Goal: Information Seeking & Learning: Learn about a topic

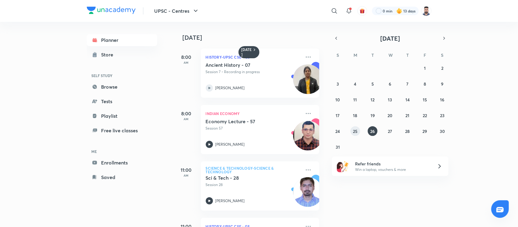
click at [356, 129] on abbr "25" at bounding box center [355, 131] width 5 height 6
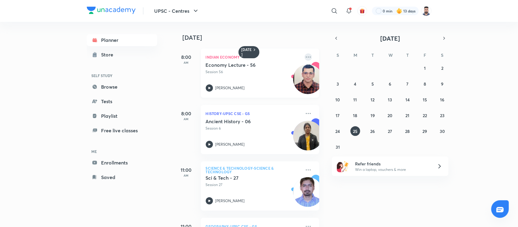
click at [304, 58] on icon at bounding box center [307, 56] width 7 height 7
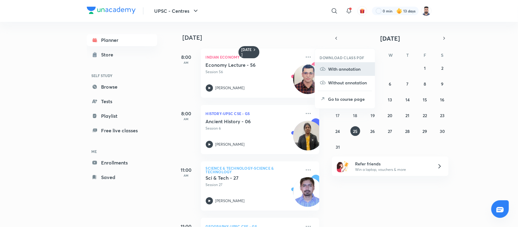
click at [344, 72] on p "With annotation" at bounding box center [349, 69] width 42 height 6
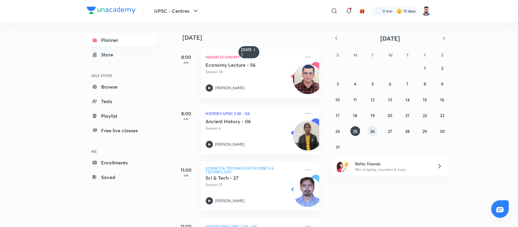
click at [370, 128] on abbr "26" at bounding box center [372, 131] width 5 height 6
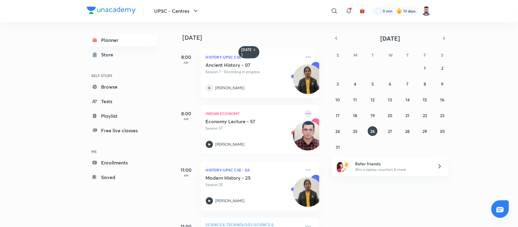
click at [304, 111] on icon at bounding box center [307, 113] width 7 height 7
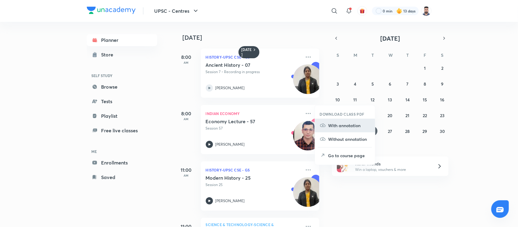
click at [345, 126] on p "With annotation" at bounding box center [349, 125] width 42 height 6
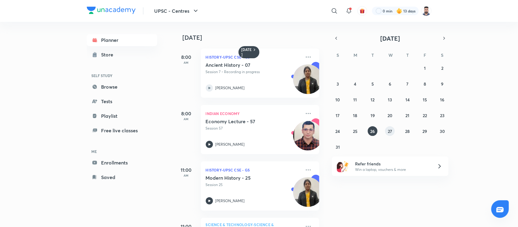
click at [390, 130] on abbr "27" at bounding box center [389, 131] width 4 height 6
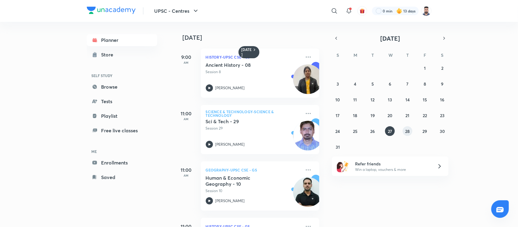
click at [409, 129] on abbr "28" at bounding box center [407, 131] width 5 height 6
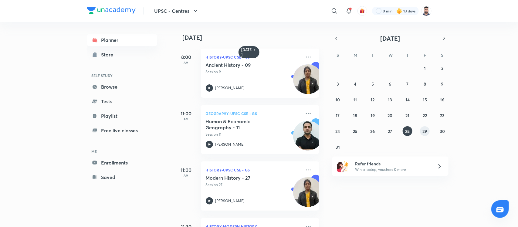
click at [422, 128] on abbr "29" at bounding box center [424, 131] width 5 height 6
click at [354, 130] on abbr "25" at bounding box center [355, 131] width 5 height 6
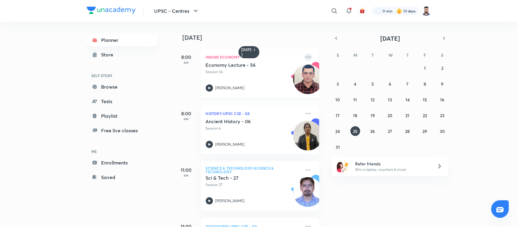
click at [304, 58] on icon at bounding box center [307, 56] width 7 height 7
click at [231, 59] on p "Indian Economy" at bounding box center [253, 56] width 95 height 7
click at [358, 131] on button "25" at bounding box center [355, 131] width 10 height 10
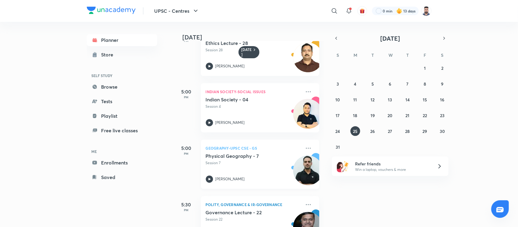
scroll to position [595, 0]
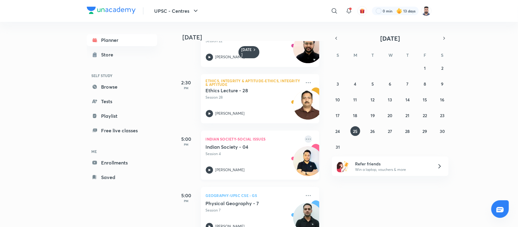
click at [304, 138] on icon at bounding box center [307, 138] width 7 height 7
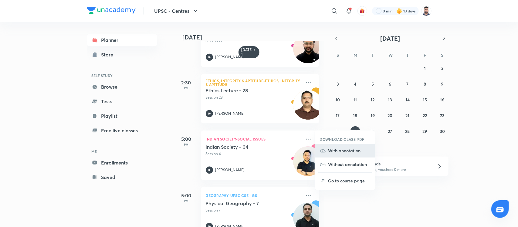
click at [346, 149] on p "With annotation" at bounding box center [349, 150] width 42 height 6
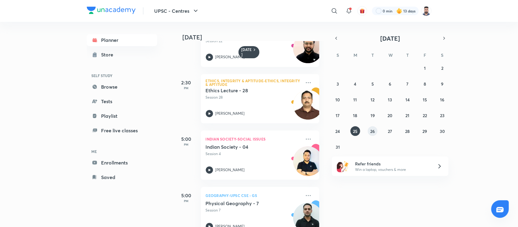
drag, startPoint x: 375, startPoint y: 131, endPoint x: 378, endPoint y: 122, distance: 9.6
click at [375, 131] on button "26" at bounding box center [372, 131] width 10 height 10
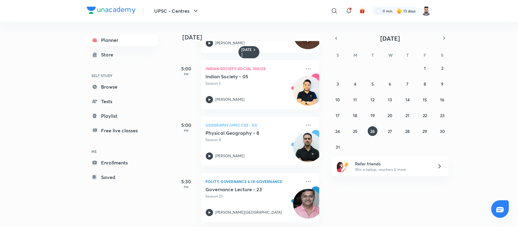
scroll to position [671, 0]
click at [304, 65] on icon at bounding box center [307, 68] width 7 height 7
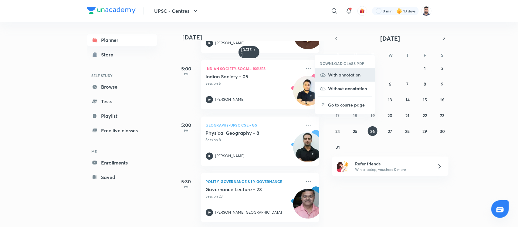
click at [349, 75] on p "With annotation" at bounding box center [349, 75] width 42 height 6
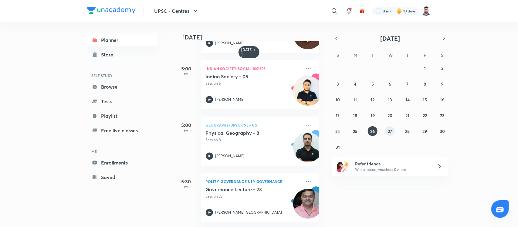
click at [387, 131] on abbr "27" at bounding box center [389, 131] width 4 height 6
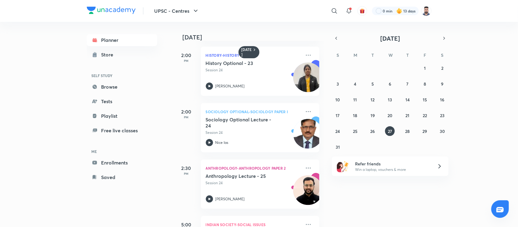
scroll to position [332, 0]
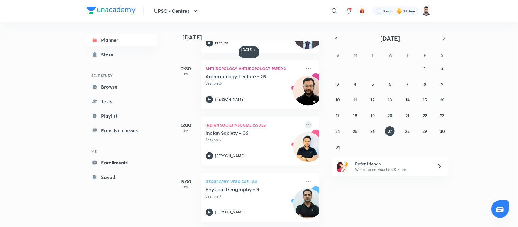
click at [304, 121] on icon at bounding box center [307, 124] width 7 height 7
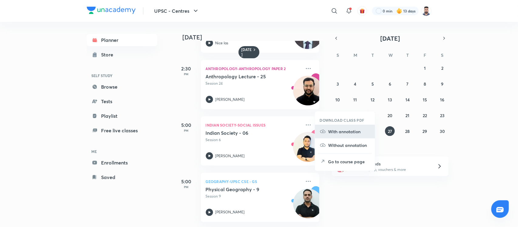
click at [343, 133] on p "With annotation" at bounding box center [349, 131] width 42 height 6
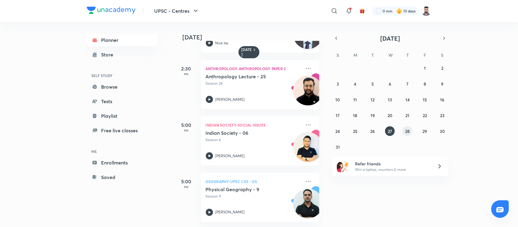
click at [404, 129] on button "28" at bounding box center [407, 131] width 10 height 10
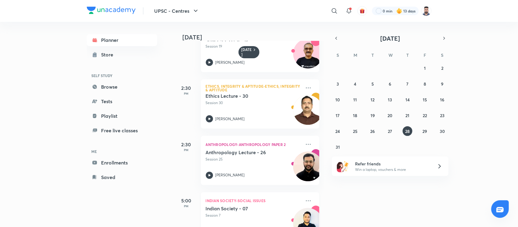
scroll to position [387, 0]
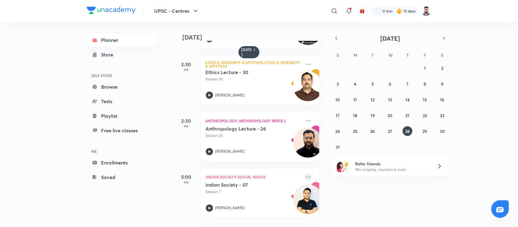
click at [304, 176] on icon at bounding box center [307, 176] width 7 height 7
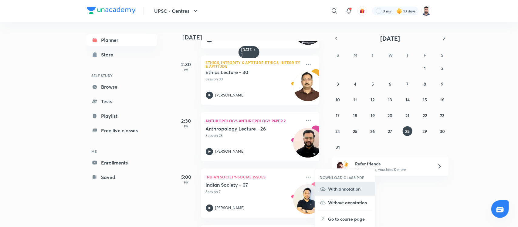
click at [341, 192] on p "With annotation" at bounding box center [349, 189] width 42 height 6
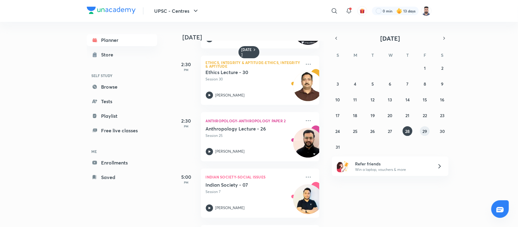
click at [421, 132] on button "29" at bounding box center [425, 131] width 10 height 10
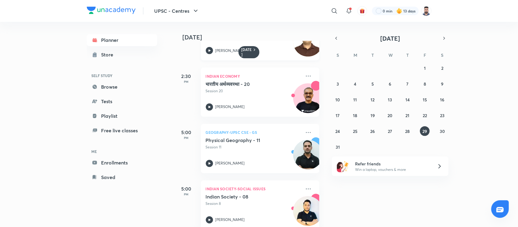
scroll to position [445, 0]
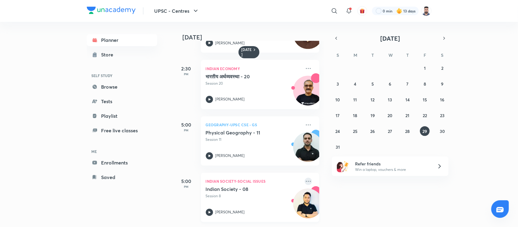
click at [304, 178] on icon at bounding box center [307, 181] width 7 height 7
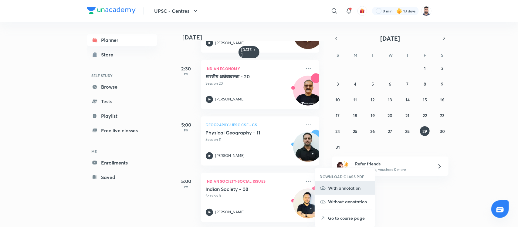
click at [343, 192] on li "With annotation" at bounding box center [345, 188] width 60 height 14
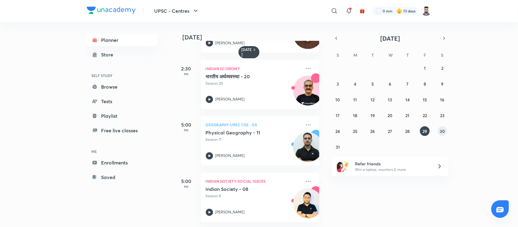
click at [439, 127] on button "30" at bounding box center [442, 131] width 10 height 10
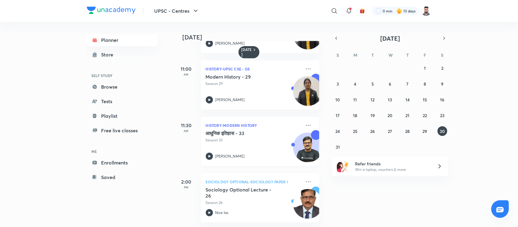
scroll to position [0, 0]
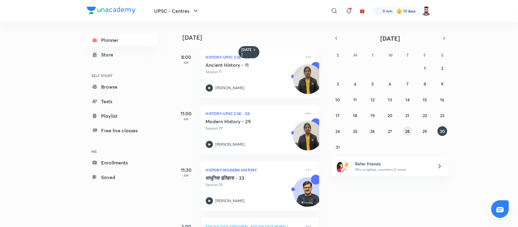
click at [405, 129] on abbr "28" at bounding box center [407, 131] width 5 height 6
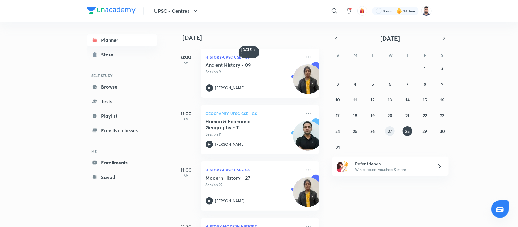
click at [390, 131] on abbr "27" at bounding box center [389, 131] width 4 height 6
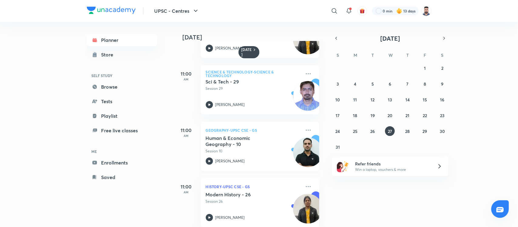
scroll to position [38, 0]
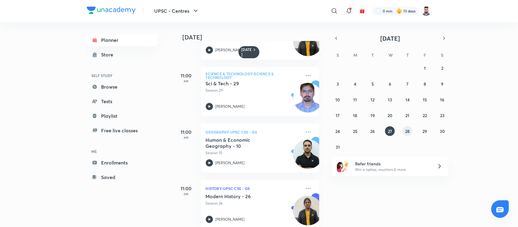
click at [403, 131] on button "28" at bounding box center [407, 131] width 10 height 10
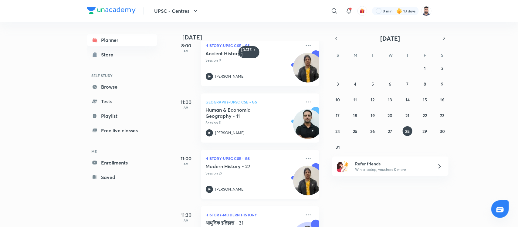
scroll to position [0, 0]
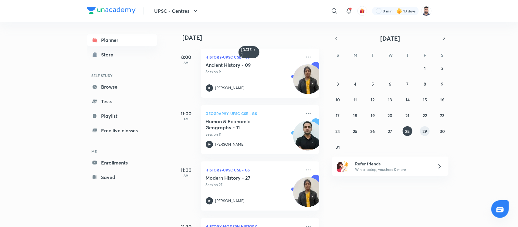
click at [424, 129] on abbr "29" at bounding box center [424, 131] width 5 height 6
click at [441, 131] on abbr "30" at bounding box center [441, 131] width 5 height 6
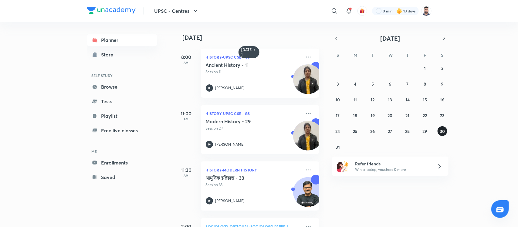
click at [445, 131] on button "30" at bounding box center [442, 131] width 10 height 10
click at [169, 7] on button "UPSC - Centres" at bounding box center [177, 11] width 52 height 12
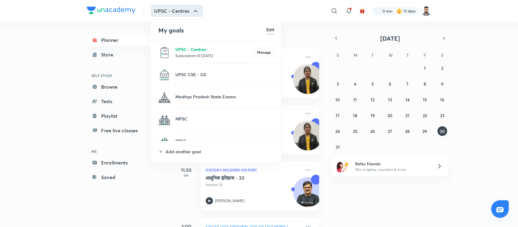
click at [187, 52] on p "UPSC - Centres" at bounding box center [214, 49] width 79 height 6
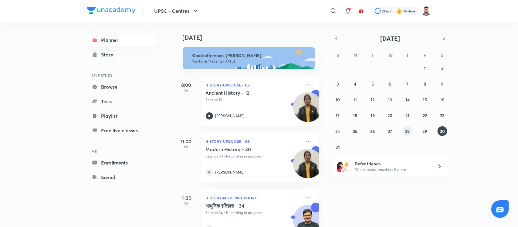
click at [408, 131] on abbr "28" at bounding box center [407, 131] width 5 height 6
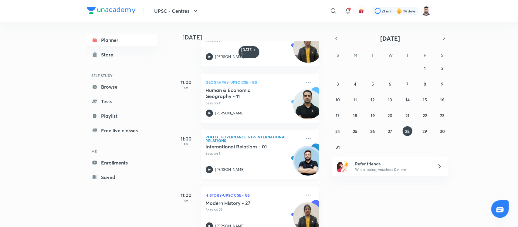
scroll to position [38, 0]
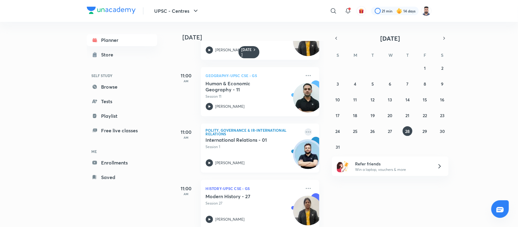
click at [304, 133] on icon at bounding box center [307, 131] width 7 height 7
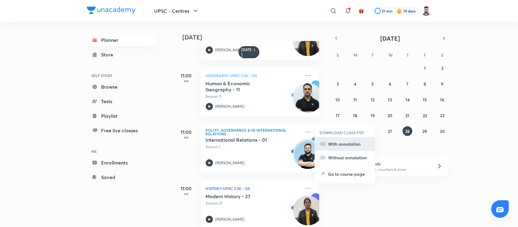
click at [343, 142] on p "With annotation" at bounding box center [349, 144] width 42 height 6
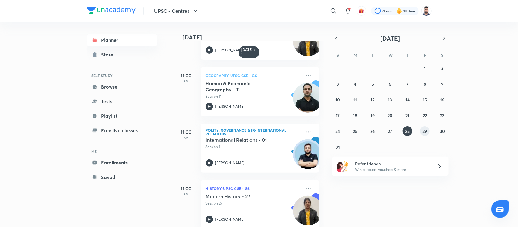
click at [424, 129] on abbr "29" at bounding box center [424, 131] width 5 height 6
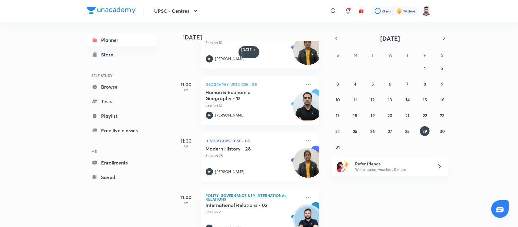
scroll to position [76, 0]
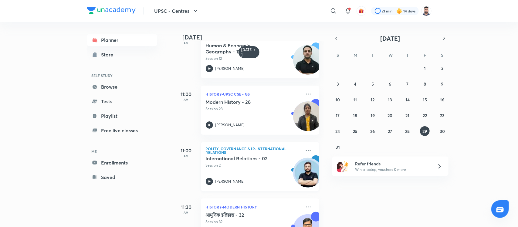
click at [307, 147] on div "Polity, Governance & IR-International Relations International Relations - 02 Se…" at bounding box center [260, 166] width 118 height 49
click at [304, 151] on icon at bounding box center [307, 150] width 7 height 7
click at [347, 163] on p "With annotation" at bounding box center [349, 162] width 42 height 6
click at [442, 131] on abbr "30" at bounding box center [441, 131] width 5 height 6
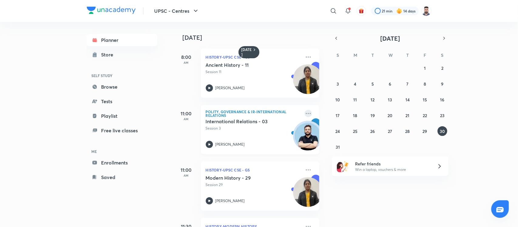
click at [305, 112] on icon at bounding box center [307, 113] width 7 height 7
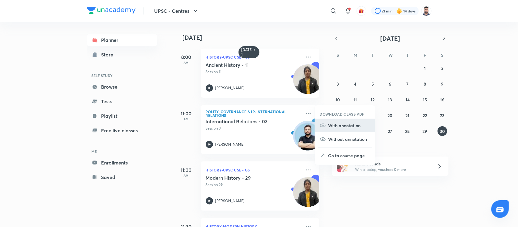
click at [355, 125] on p "With annotation" at bounding box center [349, 125] width 42 height 6
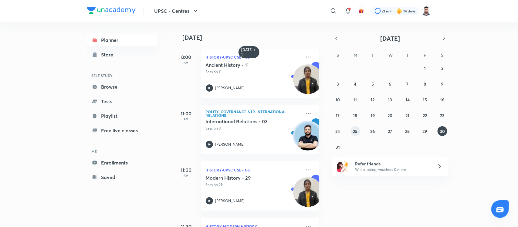
click at [355, 133] on abbr "25" at bounding box center [355, 131] width 5 height 6
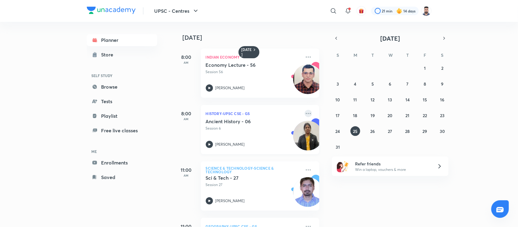
click at [305, 114] on icon at bounding box center [307, 113] width 7 height 7
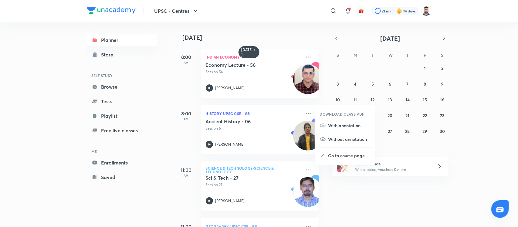
click at [469, 135] on div "[DATE] 8:00 AM Indian Economy Economy Lecture - 56 Session 56 [PERSON_NAME] 8:0…" at bounding box center [345, 124] width 343 height 205
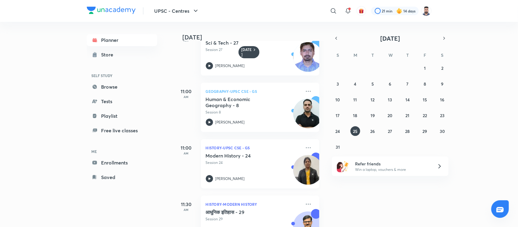
scroll to position [152, 0]
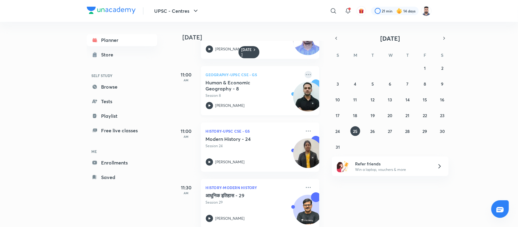
click at [305, 74] on icon at bounding box center [307, 74] width 7 height 7
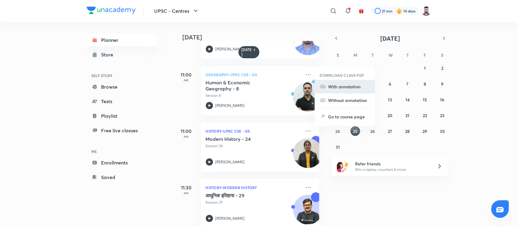
click at [340, 88] on p "With annotation" at bounding box center [349, 86] width 42 height 6
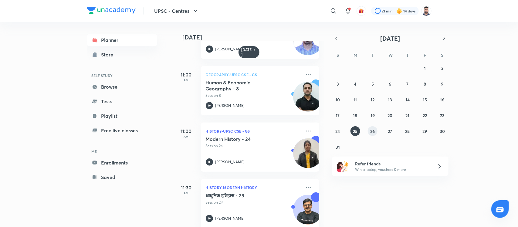
click at [368, 130] on button "26" at bounding box center [372, 131] width 10 height 10
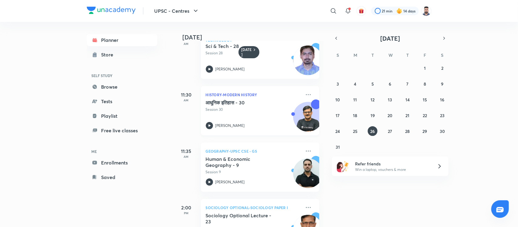
scroll to position [190, 0]
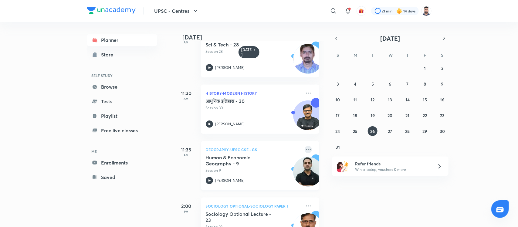
click at [304, 148] on icon at bounding box center [307, 149] width 7 height 7
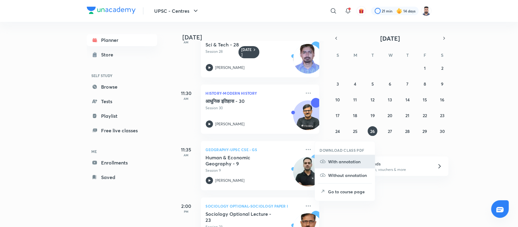
click at [337, 160] on p "With annotation" at bounding box center [349, 161] width 42 height 6
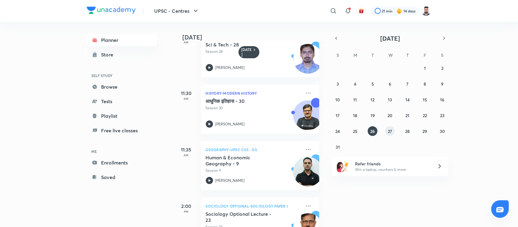
click at [390, 133] on abbr "27" at bounding box center [389, 131] width 4 height 6
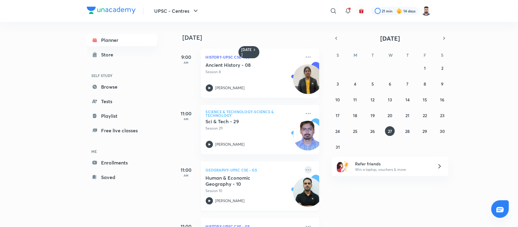
click at [304, 169] on icon at bounding box center [307, 169] width 7 height 7
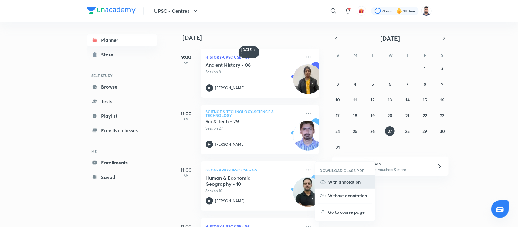
click at [356, 182] on p "With annotation" at bounding box center [349, 182] width 42 height 6
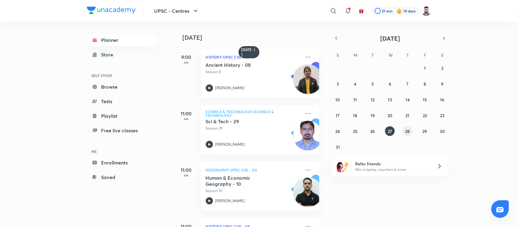
click at [408, 129] on abbr "28" at bounding box center [407, 131] width 5 height 6
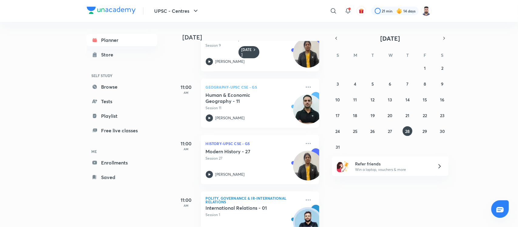
scroll to position [38, 0]
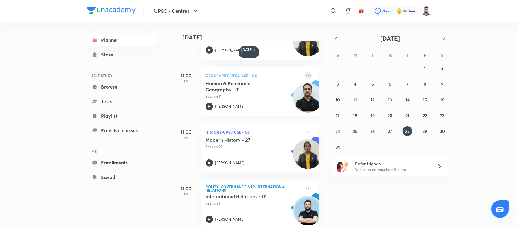
click at [304, 74] on icon at bounding box center [307, 75] width 7 height 7
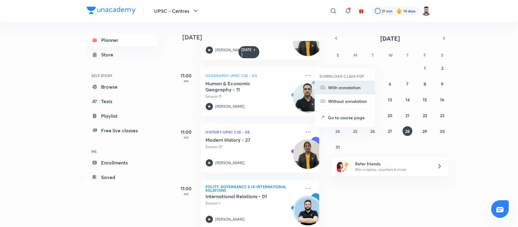
click at [337, 84] on p "With annotation" at bounding box center [349, 87] width 42 height 6
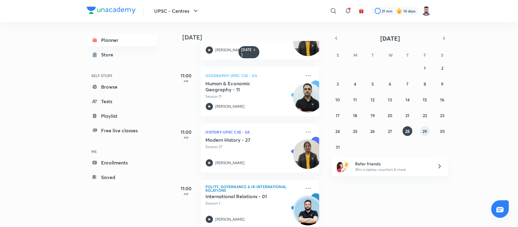
click at [425, 132] on abbr "29" at bounding box center [424, 131] width 5 height 6
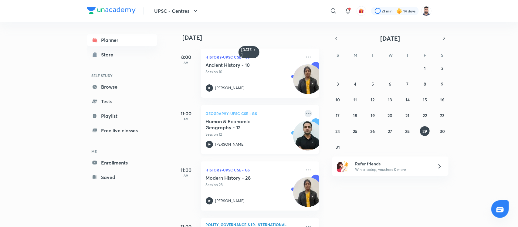
click at [304, 111] on icon at bounding box center [307, 113] width 7 height 7
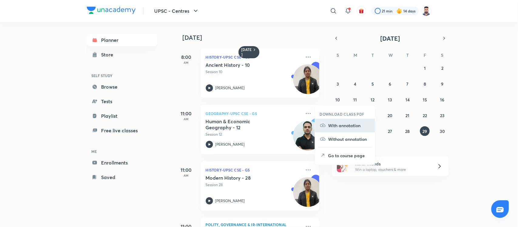
click at [343, 125] on p "With annotation" at bounding box center [349, 125] width 42 height 6
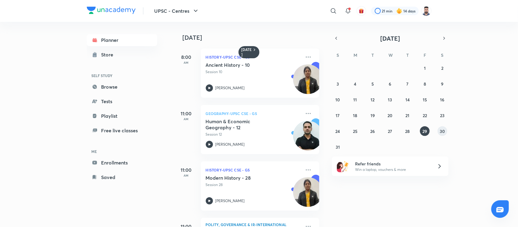
click at [440, 128] on abbr "30" at bounding box center [441, 131] width 5 height 6
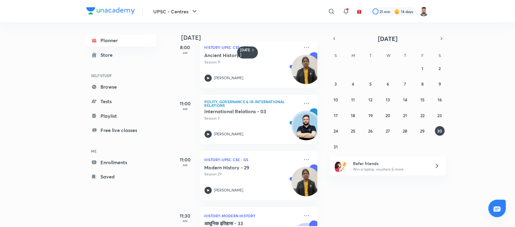
scroll to position [0, 0]
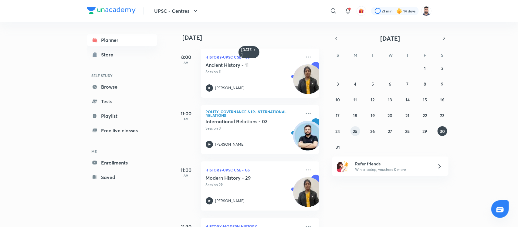
click at [357, 129] on abbr "25" at bounding box center [355, 131] width 5 height 6
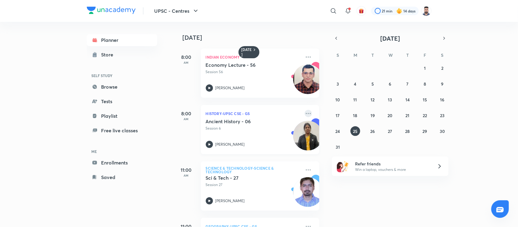
click at [304, 110] on icon at bounding box center [307, 113] width 7 height 7
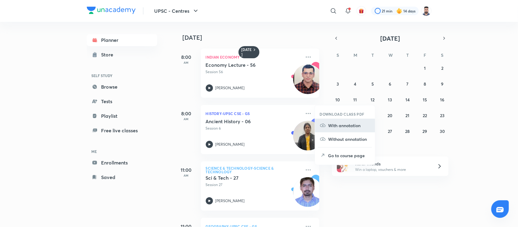
click at [334, 124] on p "With annotation" at bounding box center [349, 125] width 42 height 6
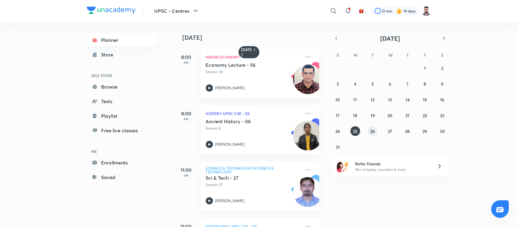
click at [373, 129] on abbr "26" at bounding box center [372, 131] width 5 height 6
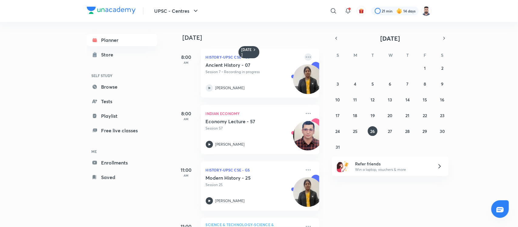
click at [304, 54] on icon at bounding box center [307, 56] width 7 height 7
click at [305, 55] on icon at bounding box center [307, 56] width 7 height 7
click at [230, 62] on h5 "Ancient History - 07" at bounding box center [243, 65] width 75 height 6
click at [211, 88] on icon at bounding box center [209, 87] width 7 height 7
click at [390, 128] on abbr "27" at bounding box center [389, 131] width 4 height 6
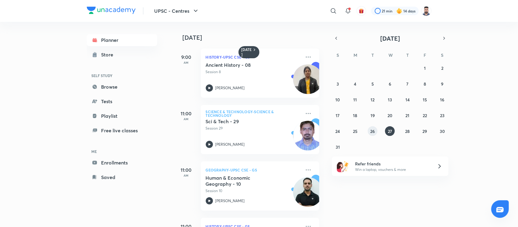
click at [374, 128] on abbr "26" at bounding box center [372, 131] width 5 height 6
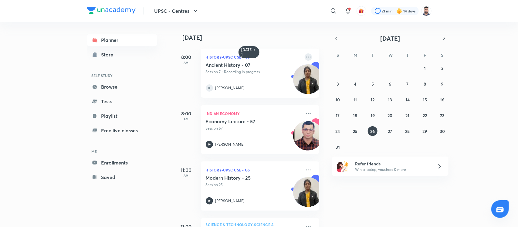
click at [304, 55] on icon at bounding box center [307, 56] width 7 height 7
click at [221, 86] on p "[PERSON_NAME]" at bounding box center [229, 87] width 29 height 5
click at [216, 65] on h5 "Ancient History - 07" at bounding box center [243, 65] width 75 height 6
click at [258, 71] on p "Session 7 • Recording in progress" at bounding box center [253, 71] width 95 height 5
click at [253, 63] on h5 "Ancient History - 07" at bounding box center [243, 65] width 75 height 6
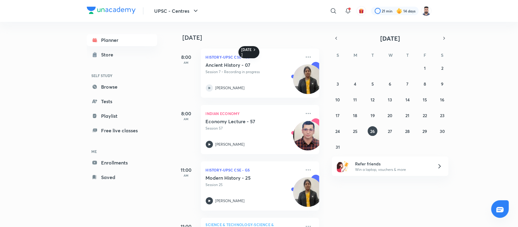
click at [246, 52] on h6 "[DATE]" at bounding box center [246, 52] width 11 height 10
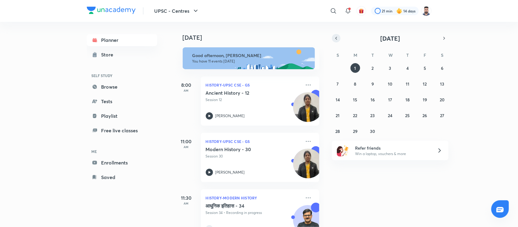
click at [335, 37] on icon "button" at bounding box center [336, 37] width 5 height 5
click at [356, 130] on abbr "25" at bounding box center [355, 131] width 5 height 6
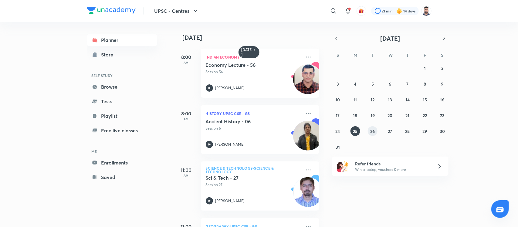
click at [370, 131] on abbr "26" at bounding box center [372, 131] width 5 height 6
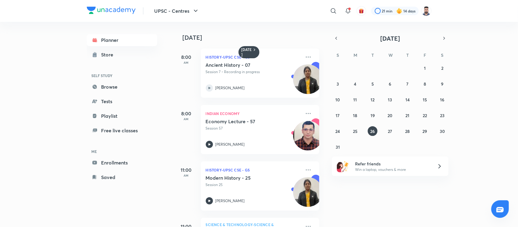
click at [214, 87] on div "[PERSON_NAME]" at bounding box center [253, 87] width 95 height 7
click at [297, 76] on img at bounding box center [308, 79] width 30 height 30
click at [227, 67] on h5 "Ancient History - 07" at bounding box center [243, 65] width 75 height 6
click at [236, 76] on div "Ancient History - 07 Session 7 • Recording in progress K Kirthika" at bounding box center [253, 77] width 95 height 30
drag, startPoint x: 220, startPoint y: 81, endPoint x: 217, endPoint y: 85, distance: 5.4
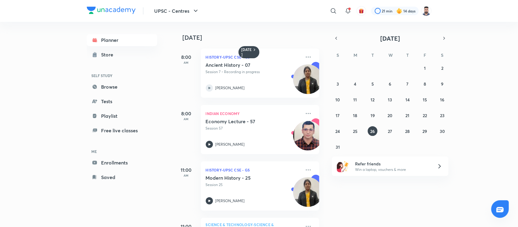
click at [219, 83] on div "Ancient History - 07 Session 7 • Recording in progress K Kirthika" at bounding box center [253, 77] width 95 height 30
click at [215, 89] on p "[PERSON_NAME]" at bounding box center [229, 87] width 29 height 5
click at [220, 88] on p "[PERSON_NAME]" at bounding box center [229, 87] width 29 height 5
click at [206, 88] on icon at bounding box center [209, 87] width 7 height 7
click at [210, 88] on icon at bounding box center [209, 87] width 7 height 7
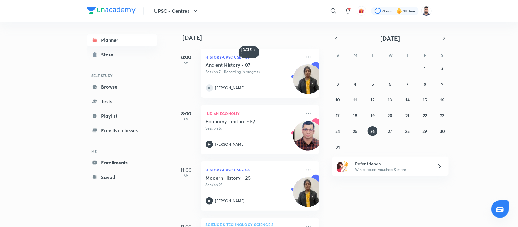
click at [209, 87] on icon at bounding box center [209, 87] width 7 height 7
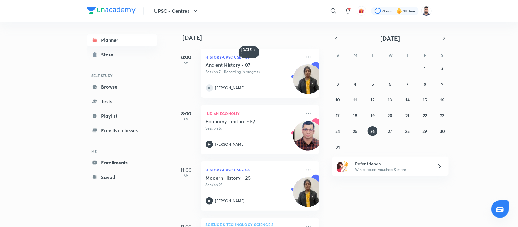
click at [230, 79] on div "Ancient History - 07 Session 7 • Recording in progress K Kirthika" at bounding box center [253, 77] width 95 height 30
click at [260, 64] on h5 "Ancient History - 07" at bounding box center [243, 65] width 75 height 6
click at [263, 64] on h5 "Ancient History - 07" at bounding box center [243, 65] width 75 height 6
click at [304, 58] on icon at bounding box center [307, 56] width 7 height 7
click at [331, 70] on p "Go to course page" at bounding box center [349, 70] width 42 height 6
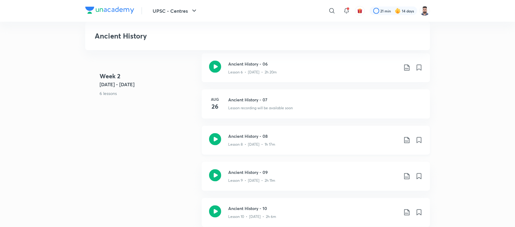
scroll to position [417, 0]
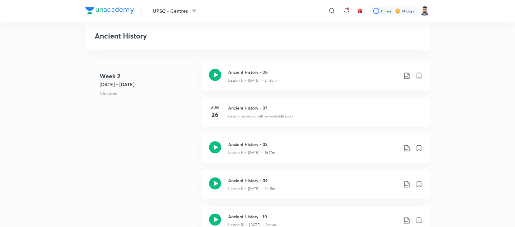
click at [234, 108] on h3 "Ancient History - 07" at bounding box center [325, 108] width 194 height 6
click at [243, 109] on h3 "Ancient History - 07" at bounding box center [325, 108] width 194 height 6
click at [257, 114] on p "Lesson recording will be available soon" at bounding box center [260, 116] width 65 height 5
click at [283, 114] on p "Lesson recording will be available soon" at bounding box center [260, 116] width 65 height 5
click at [280, 108] on h3 "Ancient History - 07" at bounding box center [325, 108] width 194 height 6
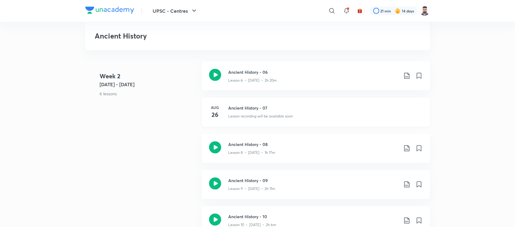
click at [261, 114] on p "Lesson recording will be available soon" at bounding box center [260, 116] width 65 height 5
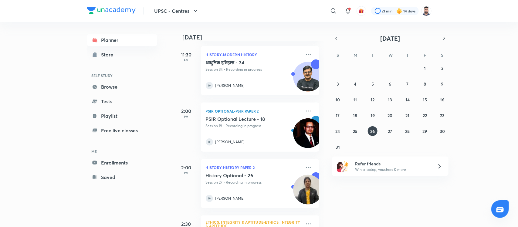
scroll to position [152, 0]
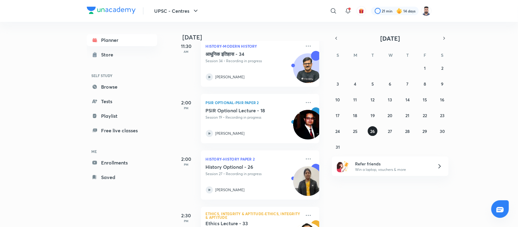
click at [373, 132] on abbr "26" at bounding box center [372, 131] width 5 height 6
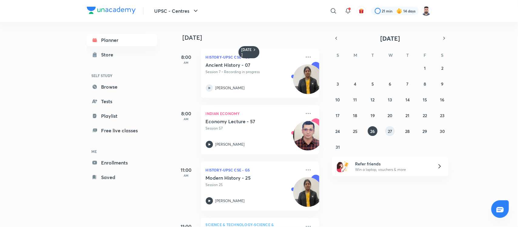
click at [388, 131] on abbr "27" at bounding box center [389, 131] width 4 height 6
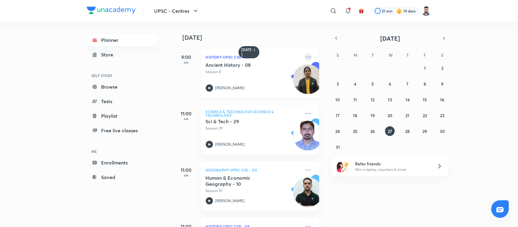
click at [304, 58] on icon at bounding box center [307, 56] width 7 height 7
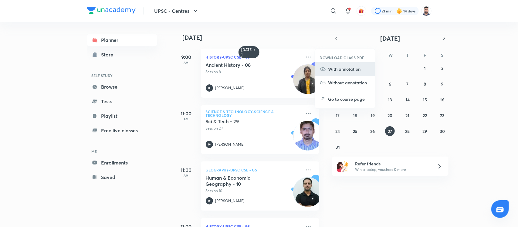
click at [337, 70] on p "With annotation" at bounding box center [349, 69] width 42 height 6
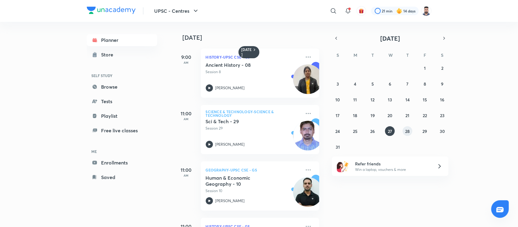
click at [407, 131] on abbr "28" at bounding box center [407, 131] width 5 height 6
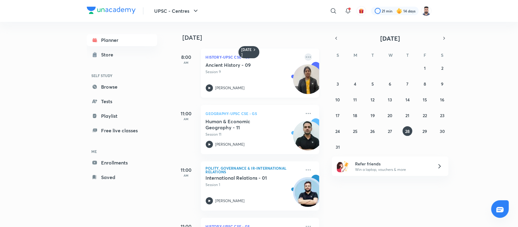
click at [305, 56] on icon at bounding box center [307, 56] width 7 height 7
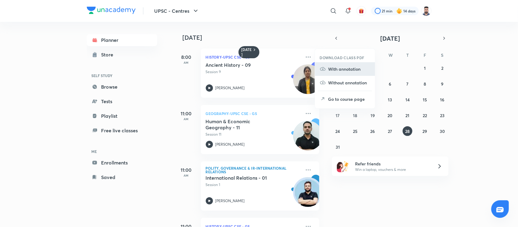
click at [337, 72] on p "With annotation" at bounding box center [349, 69] width 42 height 6
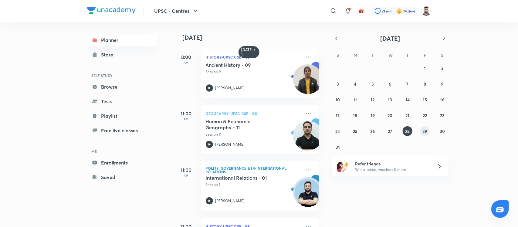
click at [421, 129] on button "29" at bounding box center [425, 131] width 10 height 10
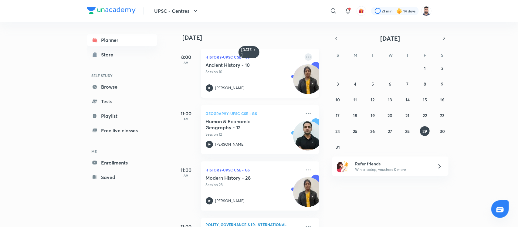
click at [304, 59] on icon at bounding box center [307, 56] width 7 height 7
click at [346, 70] on p "With annotation" at bounding box center [349, 69] width 42 height 6
click at [440, 133] on abbr "30" at bounding box center [441, 131] width 5 height 6
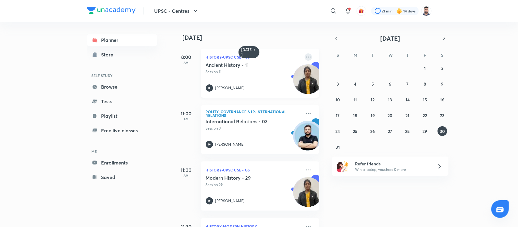
click at [304, 57] on icon at bounding box center [307, 56] width 7 height 7
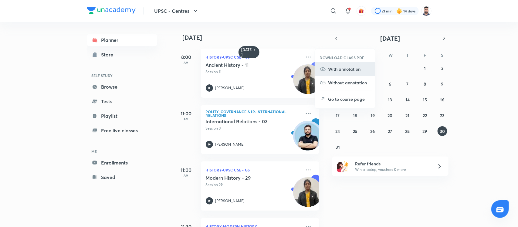
click at [355, 71] on p "With annotation" at bounding box center [349, 69] width 42 height 6
